Goal: Contribute content: Add original content to the website for others to see

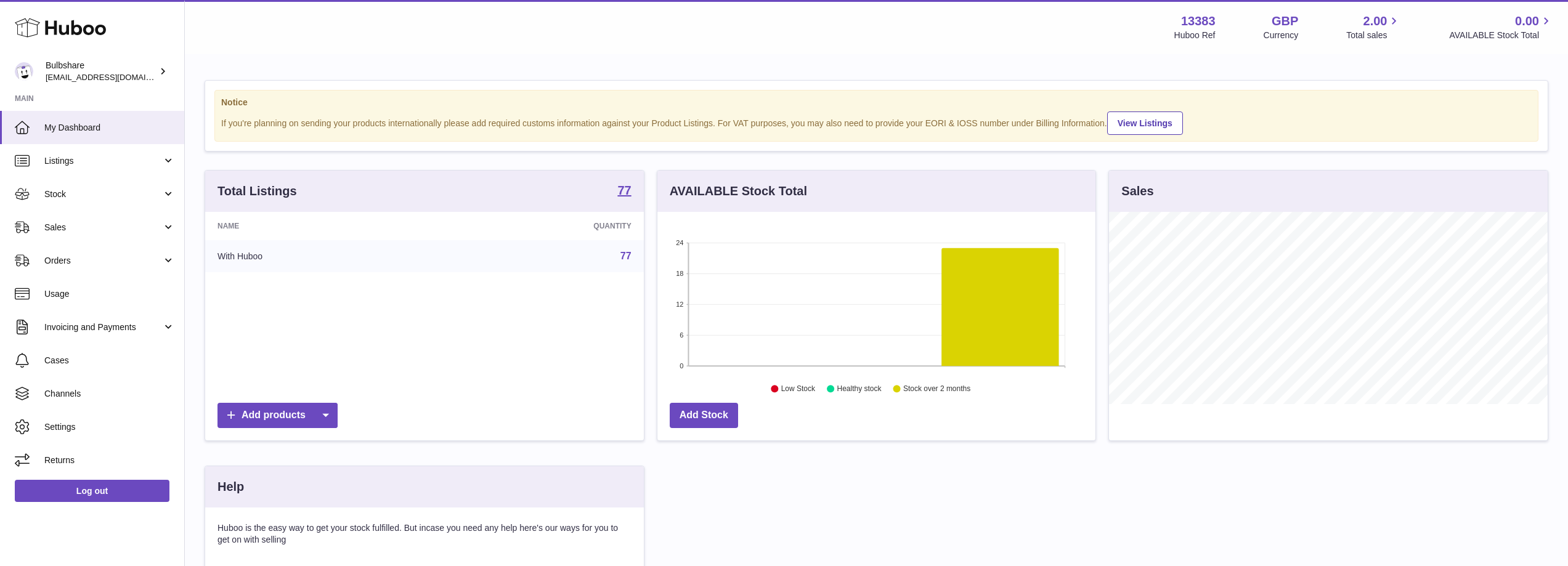
scroll to position [192, 441]
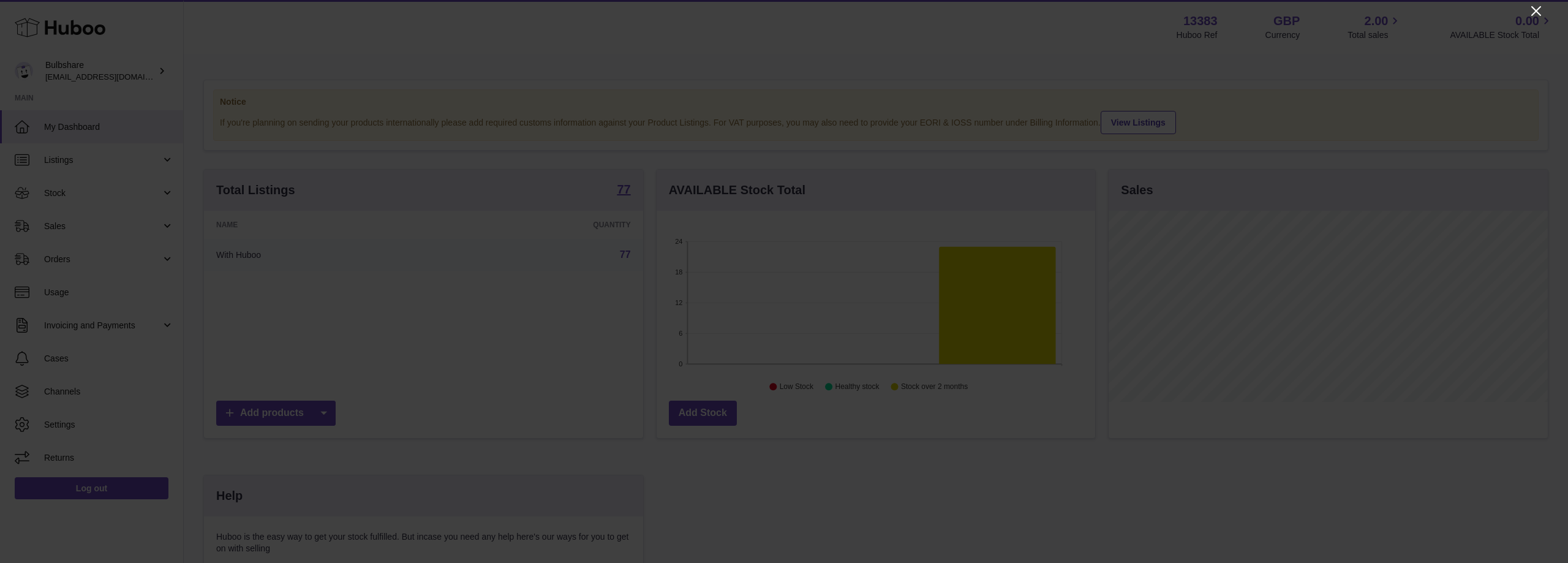
click at [1532, 12] on icon "Close" at bounding box center [1536, 11] width 14 height 14
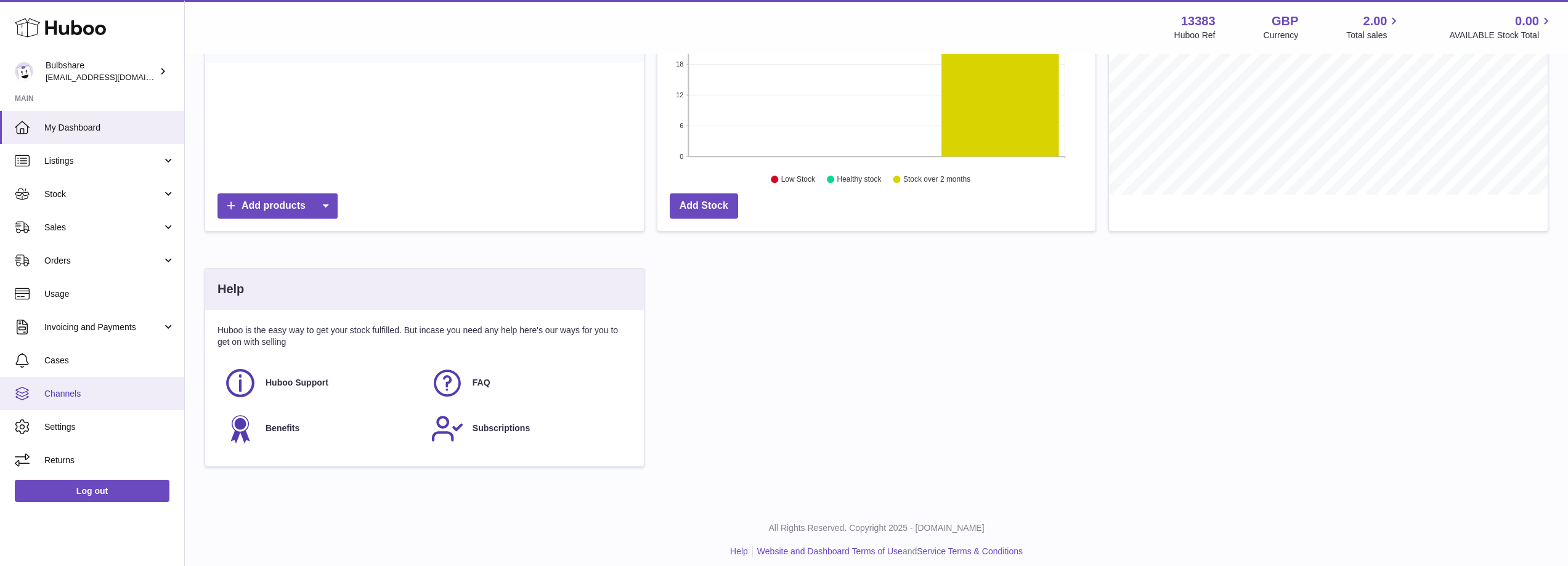
scroll to position [219, 0]
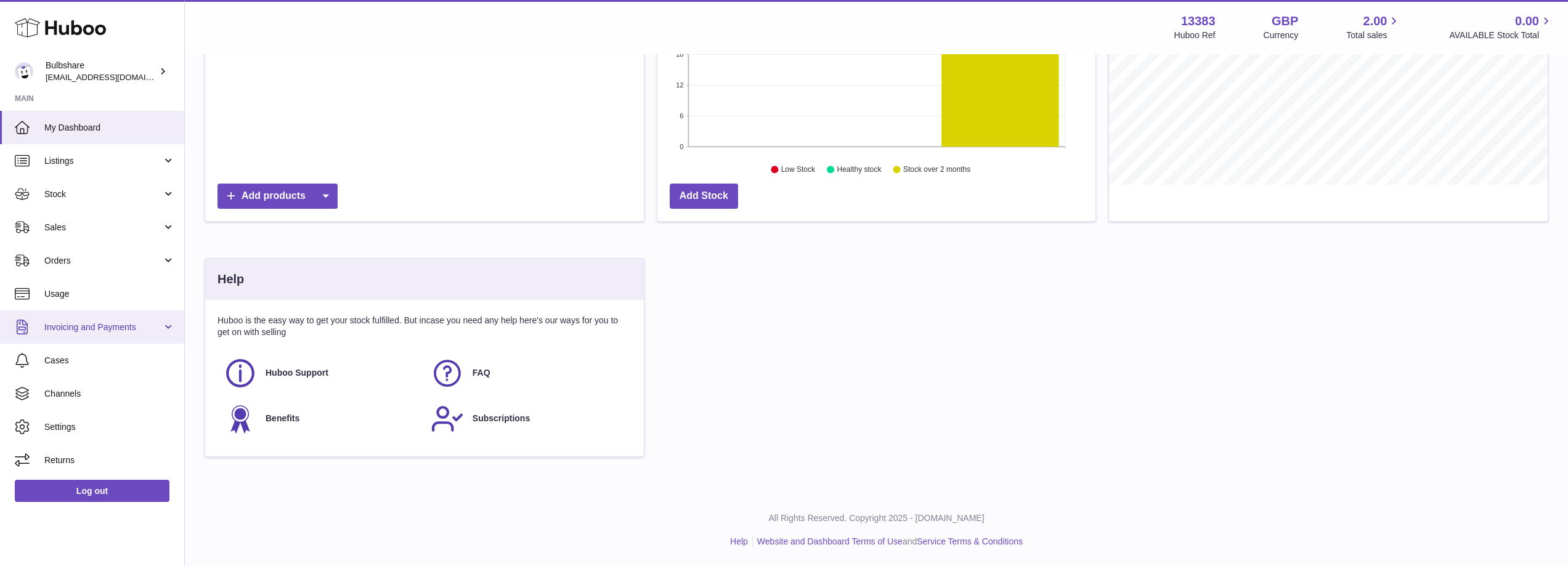
click at [164, 328] on link "Invoicing and Payments" at bounding box center [92, 327] width 184 height 33
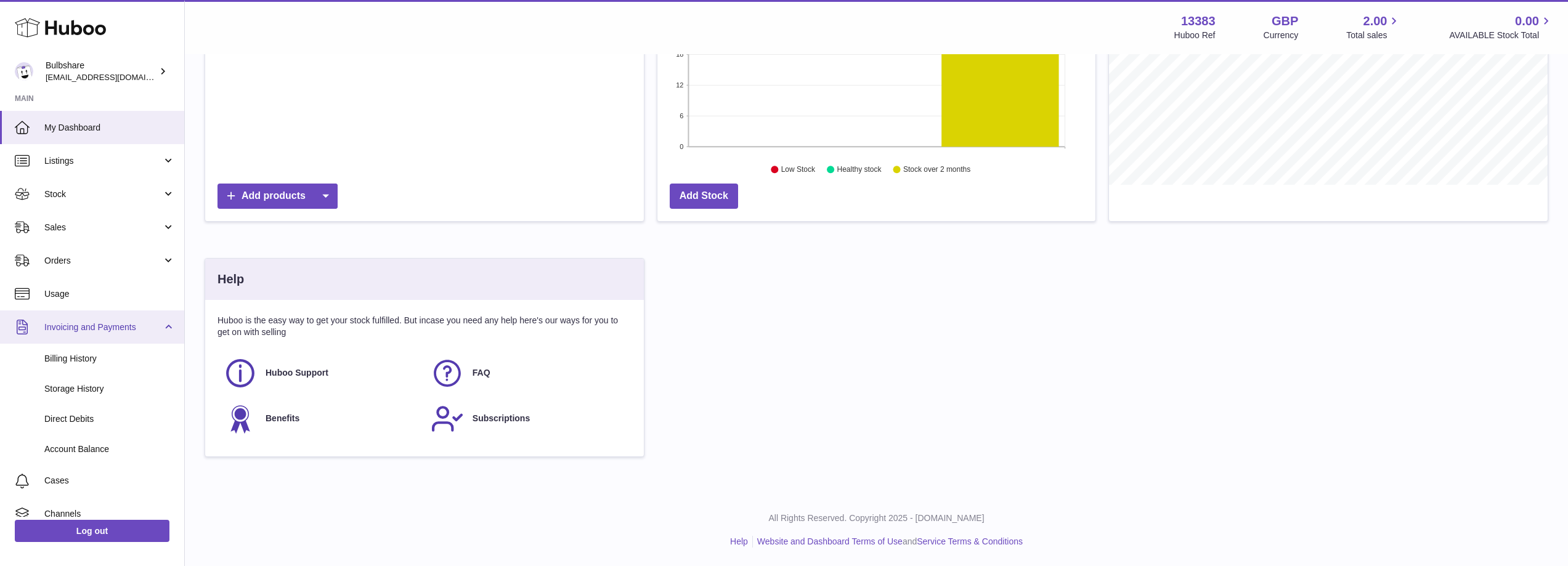
click at [164, 325] on link "Invoicing and Payments" at bounding box center [92, 327] width 184 height 33
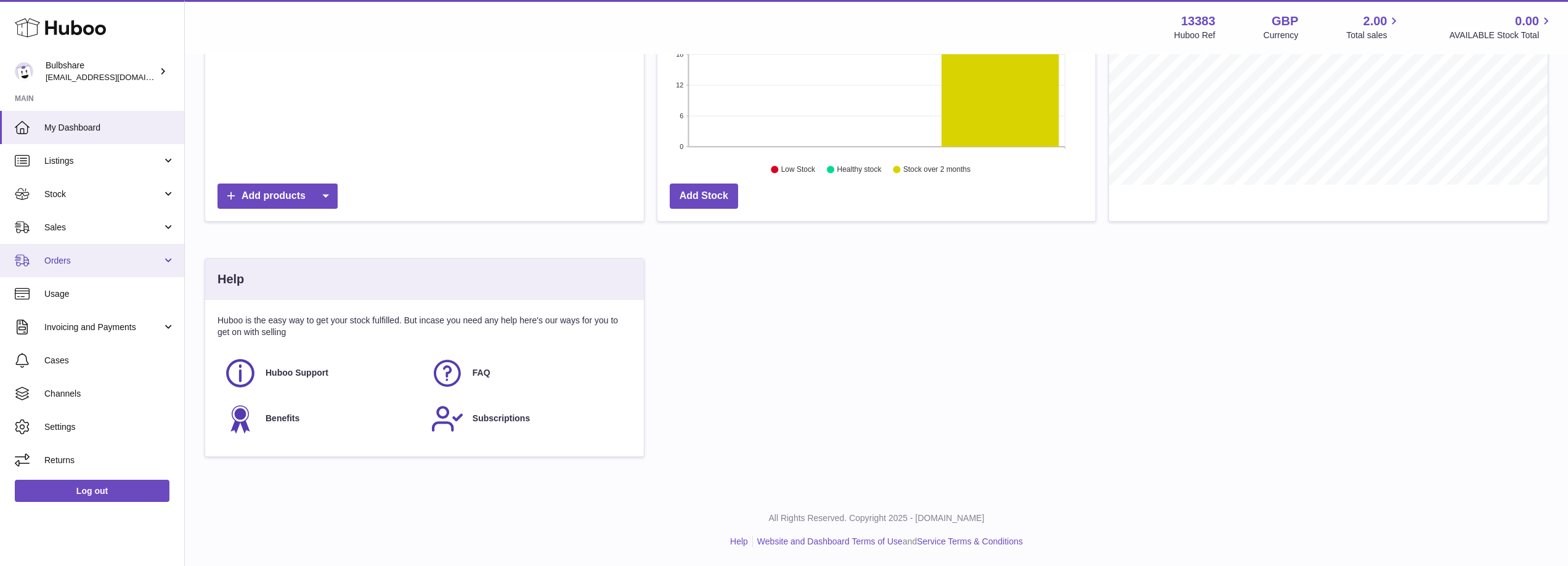
click at [112, 257] on span "Orders" at bounding box center [103, 261] width 117 height 12
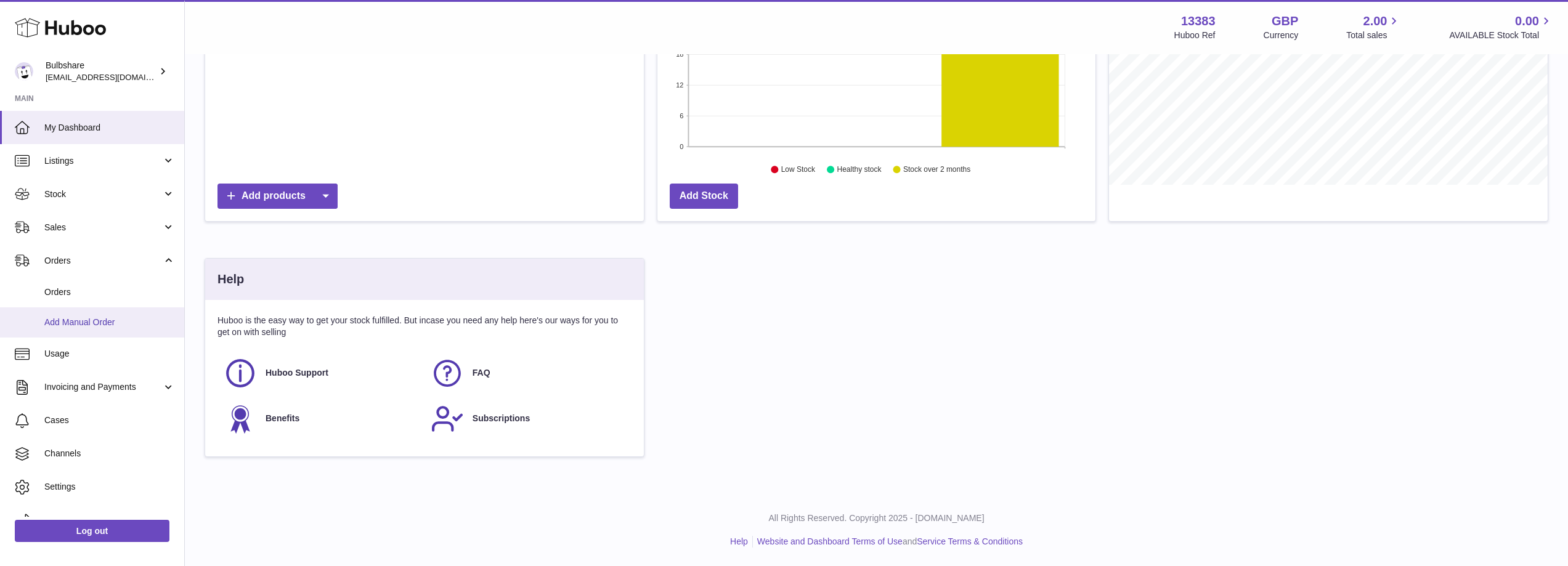
click at [105, 324] on span "Add Manual Order" at bounding box center [110, 323] width 131 height 12
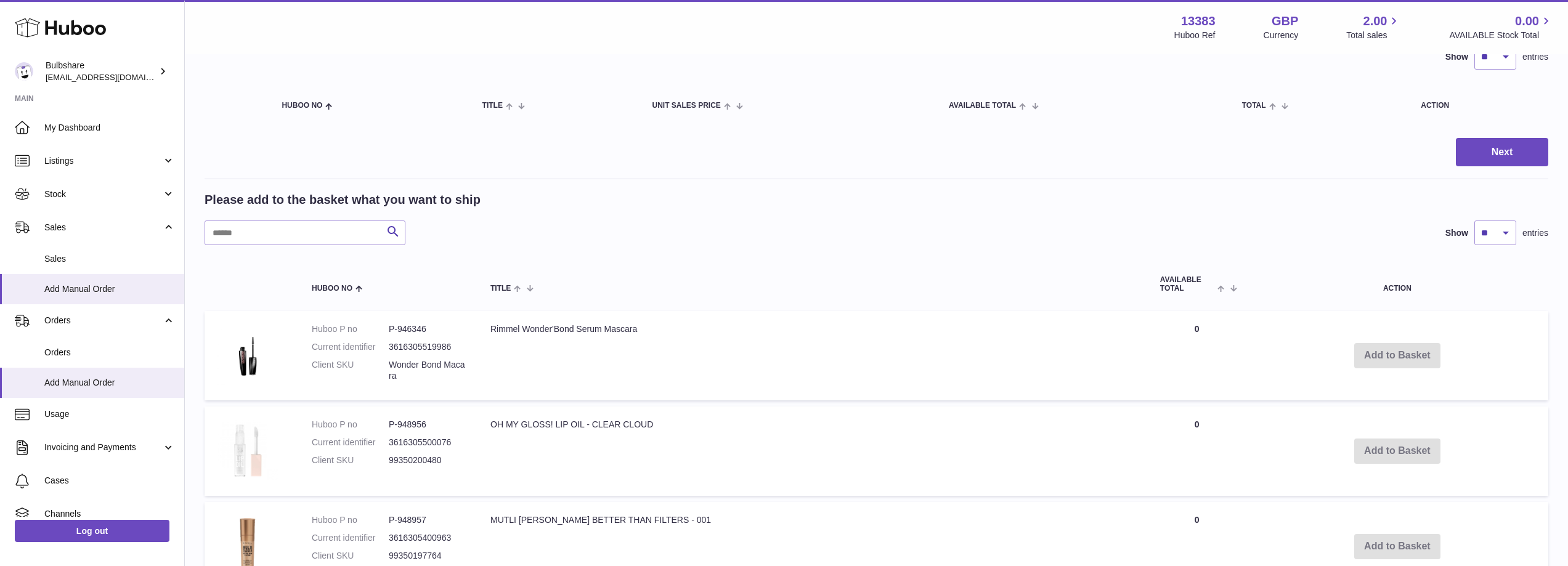
scroll to position [123, 0]
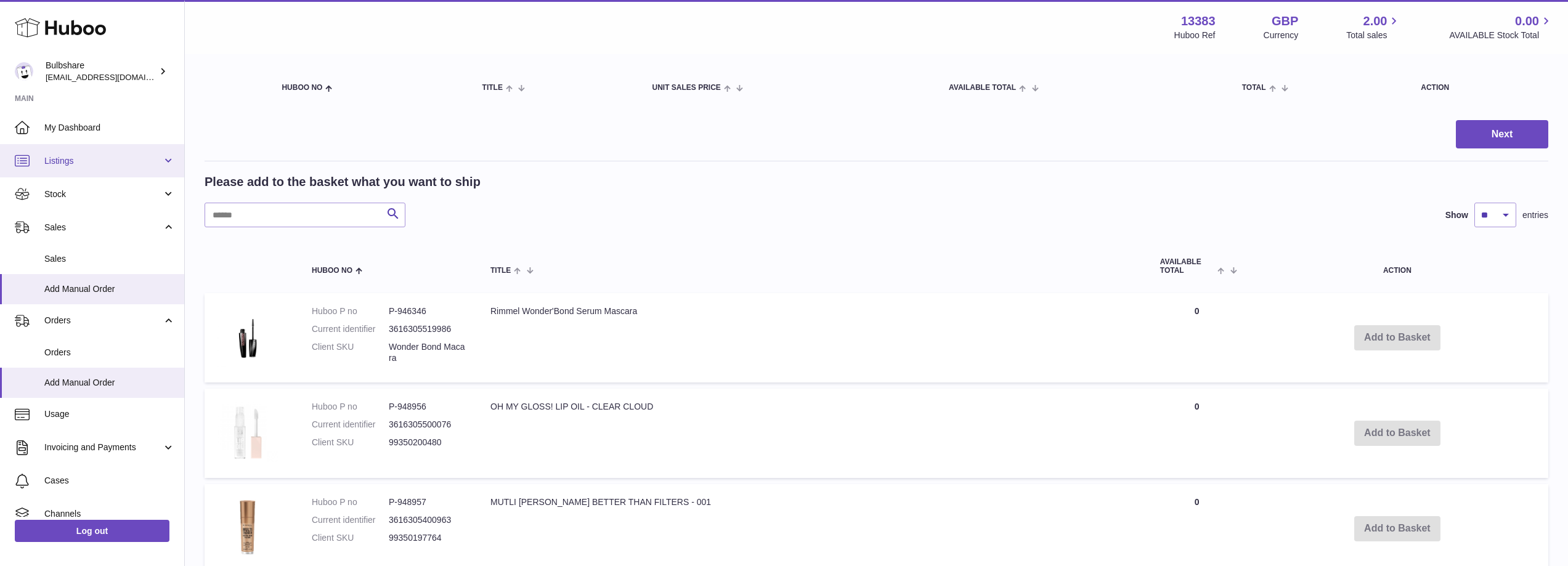
click at [68, 156] on span "Listings" at bounding box center [103, 161] width 117 height 12
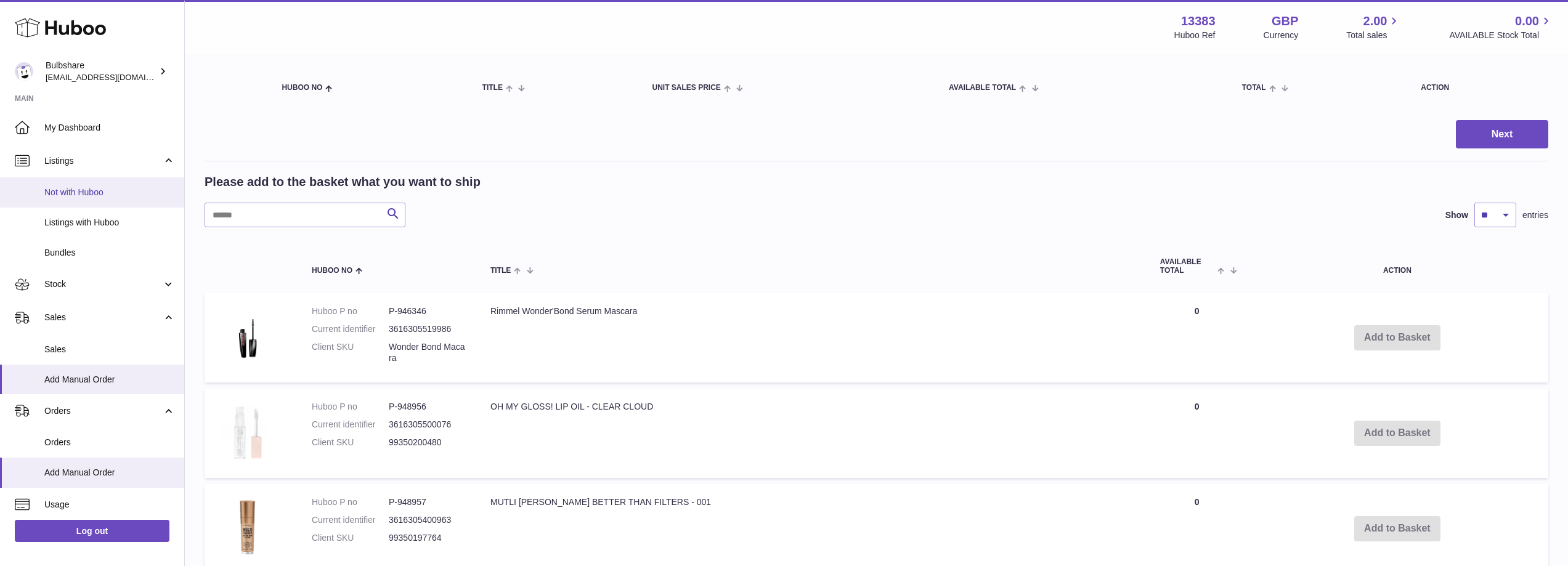
click at [88, 190] on span "Not with Huboo" at bounding box center [110, 193] width 131 height 12
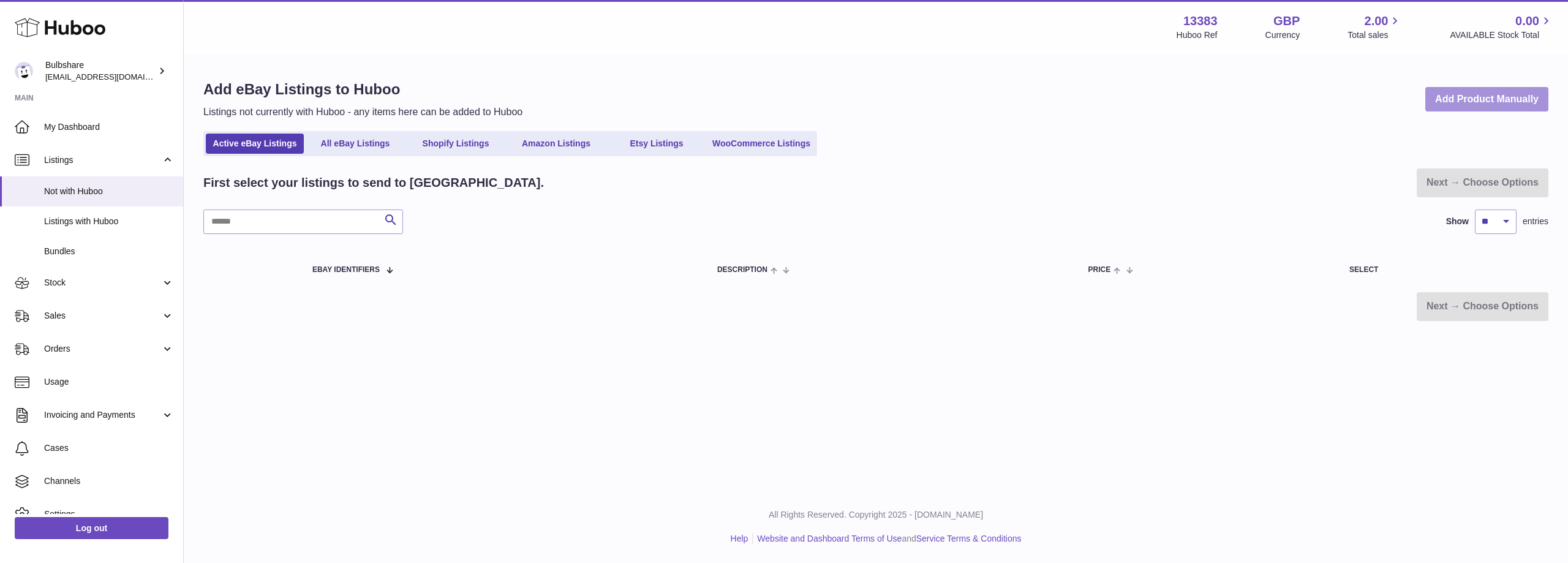
click at [1464, 94] on link "Add Product Manually" at bounding box center [1487, 100] width 123 height 25
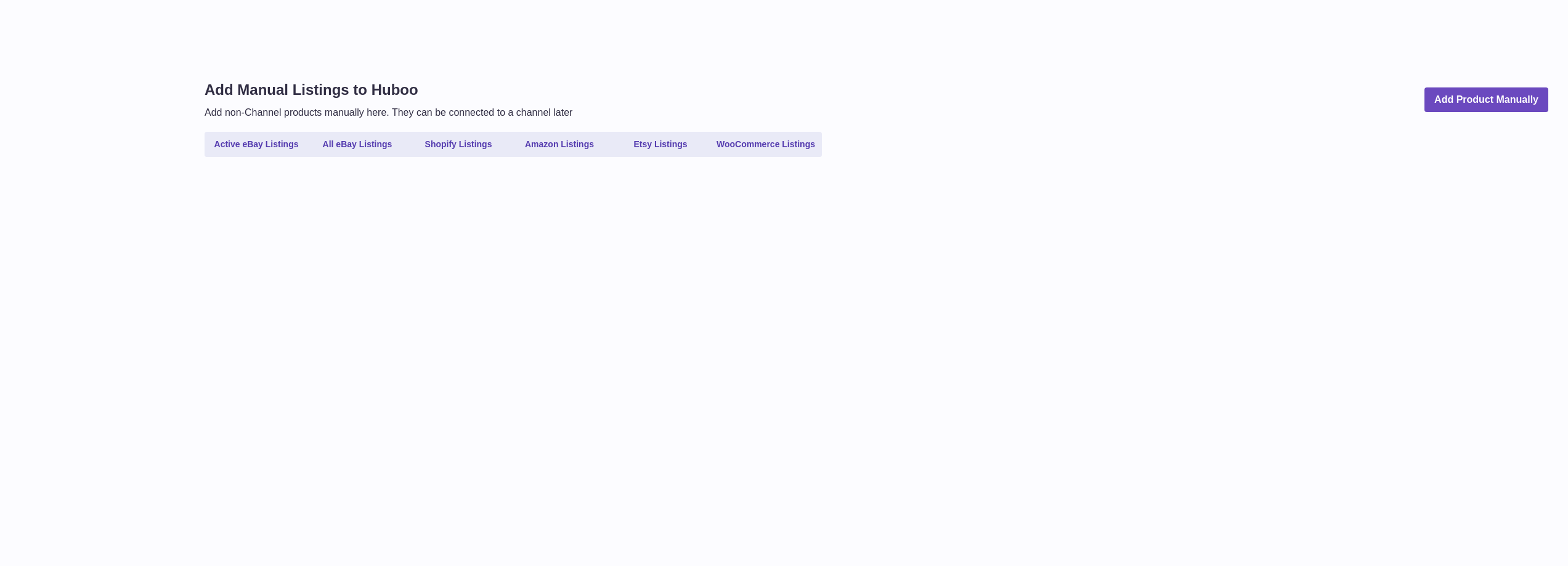
select select
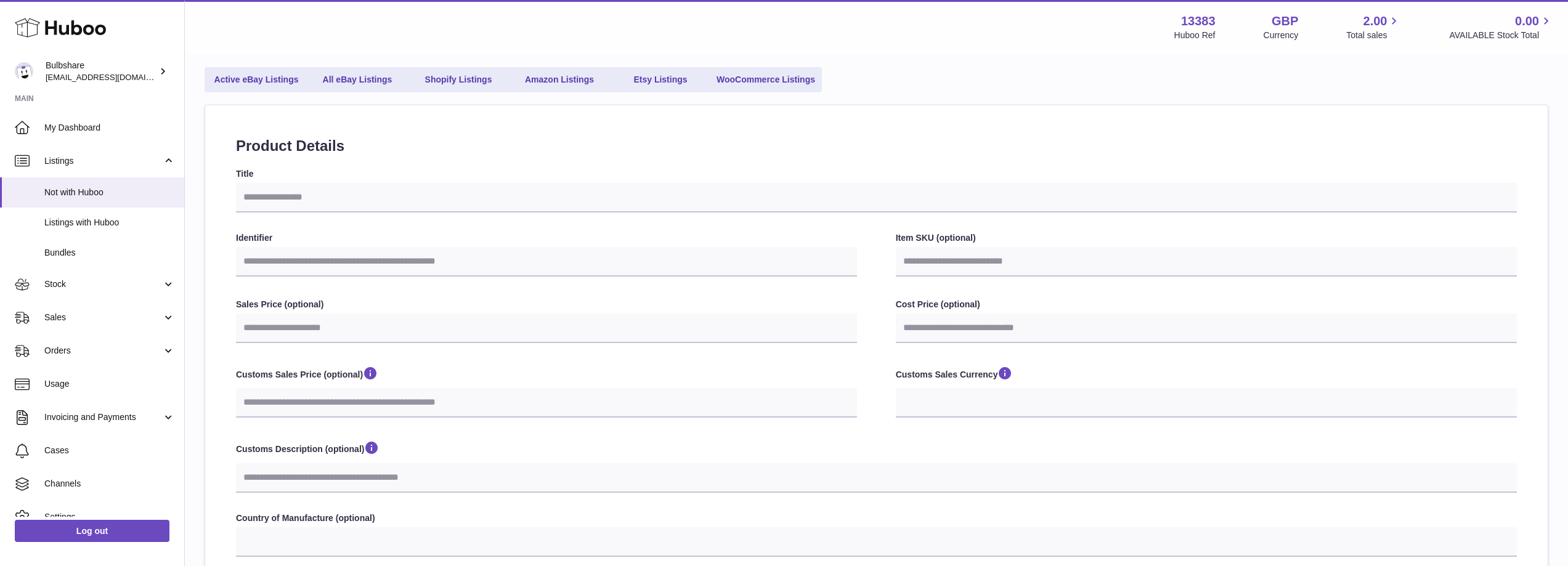
scroll to position [61, 0]
